Goal: Task Accomplishment & Management: Manage account settings

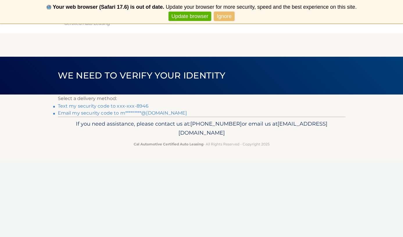
click at [104, 106] on link "Text my security code to xxx-xxx-8946" at bounding box center [103, 106] width 91 height 6
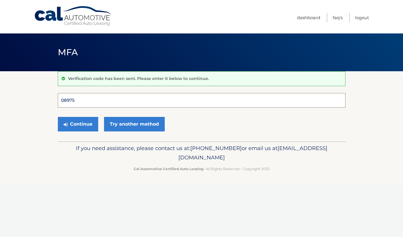
type input "089757"
click at [78, 124] on button "Continue" at bounding box center [78, 124] width 40 height 15
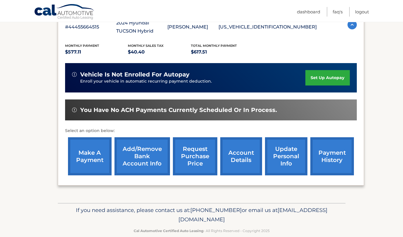
scroll to position [116, 0]
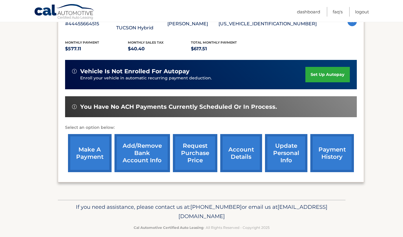
click at [284, 155] on link "update personal info" at bounding box center [286, 153] width 42 height 38
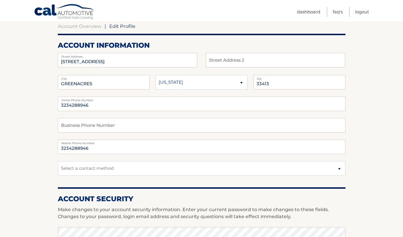
scroll to position [59, 0]
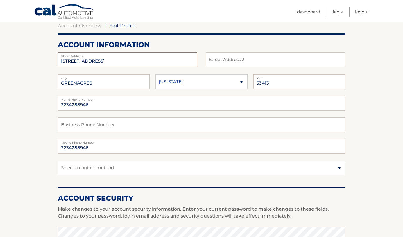
click at [116, 60] on input "1035 PARKWAY COURT" at bounding box center [127, 59] width 139 height 15
type input "1"
type input "1661 NW 20th ave"
click at [221, 63] on input "text" at bounding box center [275, 59] width 139 height 15
type input "#61B"
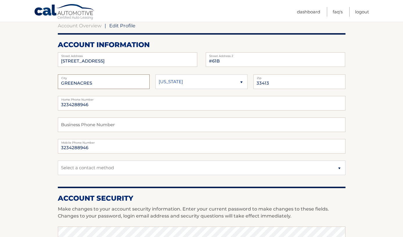
click at [129, 82] on input "GREENACRES" at bounding box center [104, 81] width 92 height 15
type input "G"
type input "Delray Beach"
click at [269, 83] on input "33413" at bounding box center [299, 81] width 92 height 15
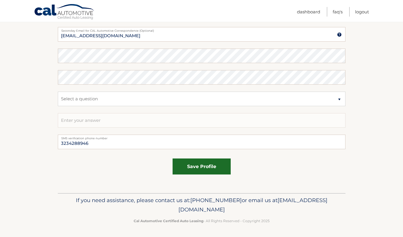
scroll to position [300, 0]
type input "33445"
click at [209, 165] on button "save profile" at bounding box center [201, 167] width 58 height 16
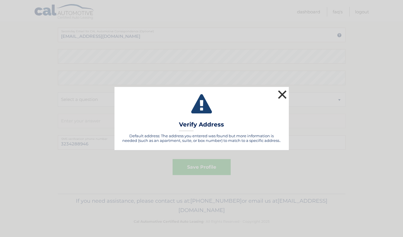
click at [285, 94] on button "×" at bounding box center [282, 95] width 12 height 12
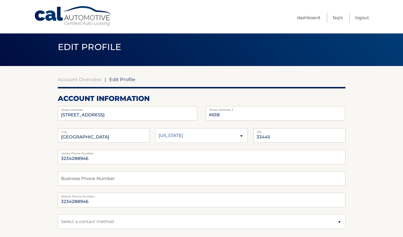
scroll to position [5, 0]
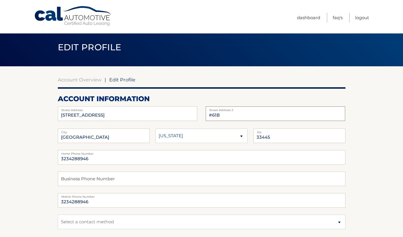
click at [216, 114] on input "#61B" at bounding box center [275, 113] width 139 height 15
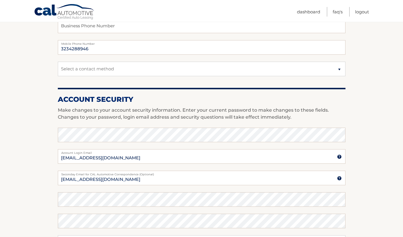
scroll to position [159, 0]
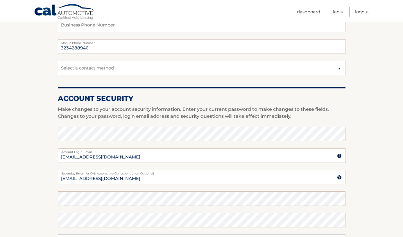
type input "#B"
select select "1"
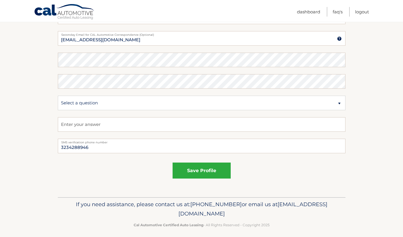
scroll to position [298, 0]
click at [208, 170] on button "save profile" at bounding box center [201, 170] width 58 height 16
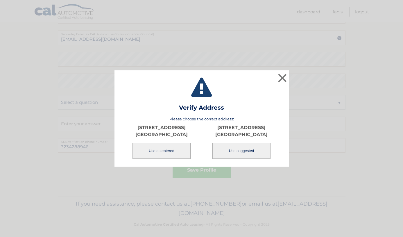
click at [168, 150] on button "Use as entered" at bounding box center [161, 151] width 58 height 16
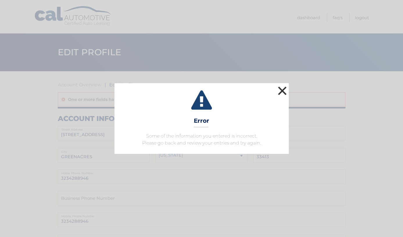
click at [282, 91] on button "×" at bounding box center [282, 91] width 12 height 12
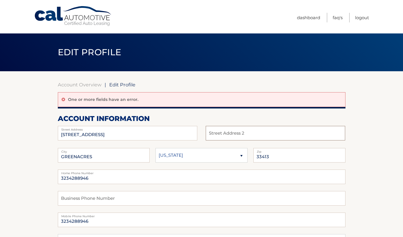
click at [238, 134] on input "text" at bounding box center [275, 133] width 139 height 15
click at [138, 135] on input "[STREET_ADDRESS]" at bounding box center [127, 133] width 139 height 15
type input "1"
type input "[STREET_ADDRESS]"
click at [112, 154] on input "GREENACRES" at bounding box center [104, 155] width 92 height 15
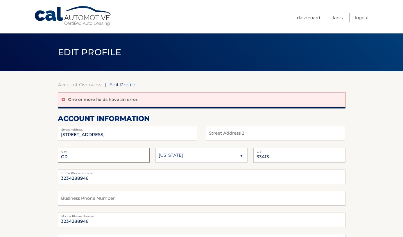
type input "G"
type input "[GEOGRAPHIC_DATA]"
click at [268, 156] on input "33413" at bounding box center [299, 155] width 92 height 15
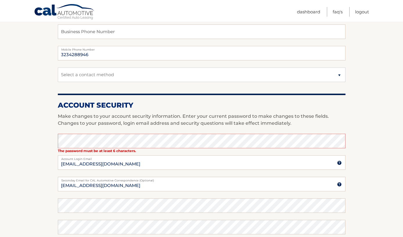
scroll to position [167, 0]
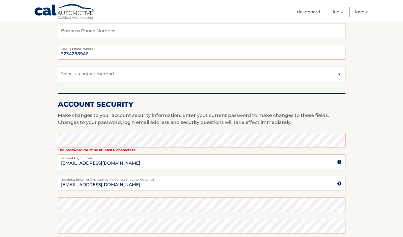
type input "33445"
type input "[EMAIL_ADDRESS][DOMAIN_NAME]"
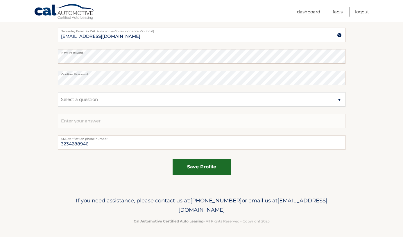
scroll to position [315, 0]
click at [194, 168] on button "save profile" at bounding box center [201, 167] width 58 height 16
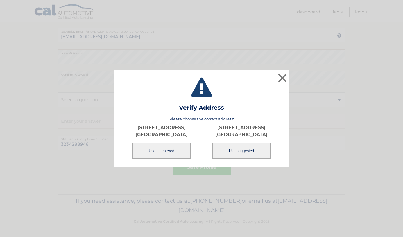
click at [166, 150] on button "Use as entered" at bounding box center [161, 151] width 58 height 16
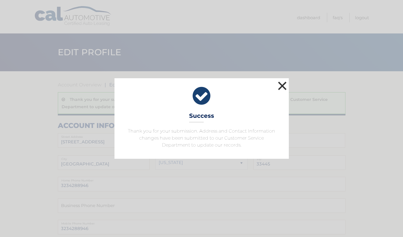
click at [284, 83] on button "×" at bounding box center [282, 86] width 12 height 12
